Goal: Information Seeking & Learning: Learn about a topic

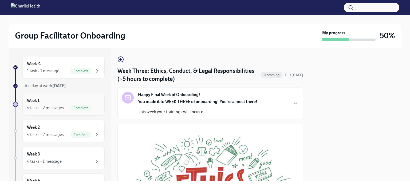
click at [39, 107] on div "4 tasks • 2 messages" at bounding box center [45, 108] width 37 height 6
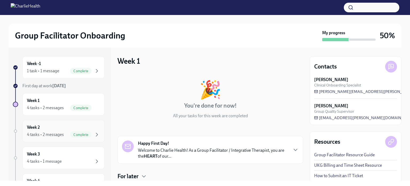
click at [53, 128] on div "Week 2 4 tasks • 2 messages Complete" at bounding box center [63, 130] width 73 height 13
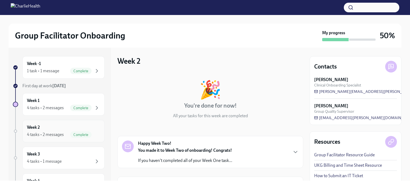
click at [63, 125] on div "Week 2 4 tasks • 2 messages Complete" at bounding box center [63, 130] width 73 height 13
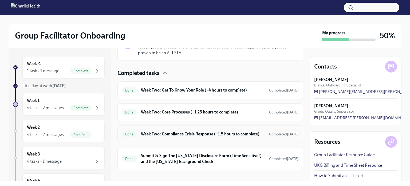
scroll to position [144, 0]
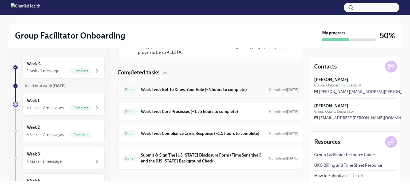
click at [202, 92] on h6 "Week Two: Get To Know Your Role (~4 hours to complete)" at bounding box center [203, 90] width 124 height 6
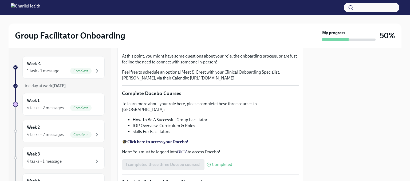
scroll to position [134, 0]
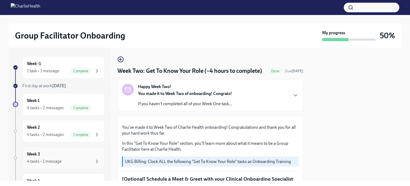
click at [83, 154] on div "Week 3 4 tasks • 1 message" at bounding box center [63, 157] width 73 height 13
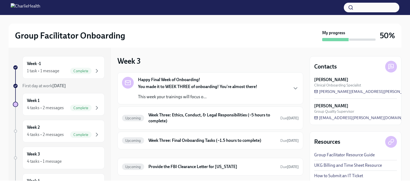
scroll to position [28, 0]
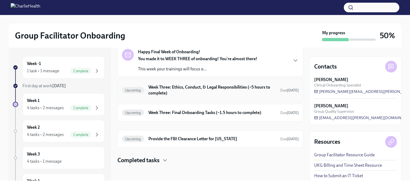
click at [222, 92] on h6 "Week Three: Ethics, Conduct, & Legal Responsibilities (~5 hours to complete)" at bounding box center [213, 90] width 128 height 12
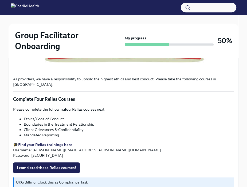
scroll to position [254, 0]
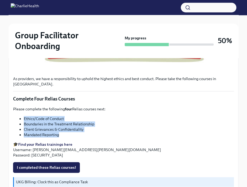
drag, startPoint x: 61, startPoint y: 129, endPoint x: 23, endPoint y: 114, distance: 41.5
click at [23, 116] on ul "Ethics/Code of Conduct Boundaries in the Treatment Relationship Client Grievanc…" at bounding box center [123, 126] width 221 height 21
copy ul "Ethics/Code of Conduct Boundaries in the Treatment Relationship Client Grievanc…"
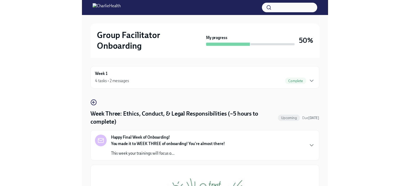
scroll to position [0, 0]
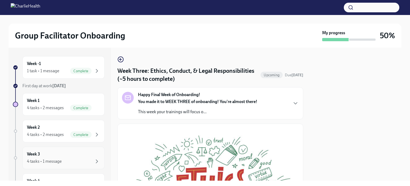
click at [57, 158] on div "4 tasks • 1 message" at bounding box center [44, 161] width 35 height 6
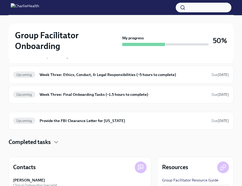
scroll to position [84, 0]
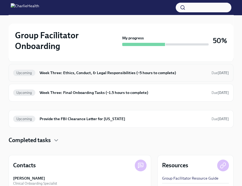
click at [94, 73] on h6 "Week Three: Ethics, Conduct, & Legal Responsibilities (~5 hours to complete)" at bounding box center [124, 73] width 168 height 6
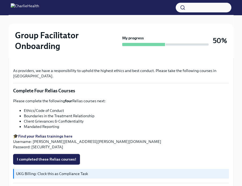
scroll to position [259, 0]
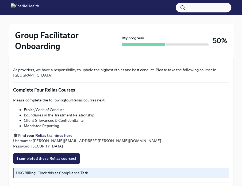
click at [57, 133] on strong "Find your Relias trainings here" at bounding box center [45, 135] width 54 height 5
